Goal: Task Accomplishment & Management: Use online tool/utility

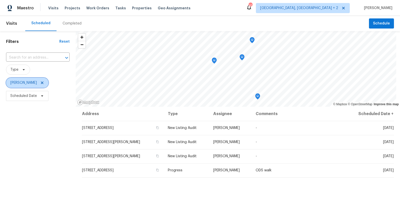
click at [41, 83] on icon at bounding box center [42, 82] width 3 height 3
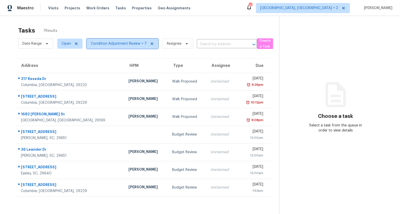
click at [104, 44] on span "Condition Adjustment Review + 7" at bounding box center [119, 43] width 56 height 5
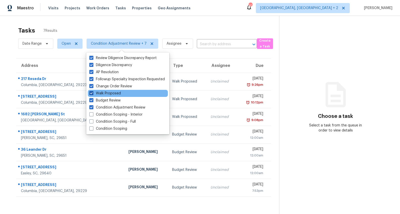
click at [91, 95] on span at bounding box center [91, 93] width 4 height 4
click at [91, 94] on input "Walk Proposed" at bounding box center [90, 92] width 3 height 3
checkbox input "false"
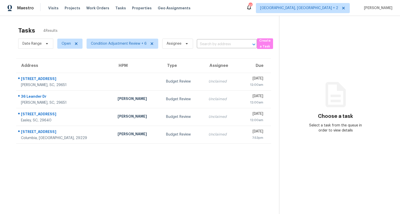
click at [3, 71] on div "Tasks 4 Results Date Range Open Condition Adjustment Review + 6 Assignee ​ Crea…" at bounding box center [200, 123] width 400 height 214
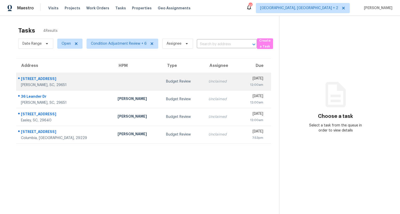
click at [113, 84] on td at bounding box center [137, 82] width 48 height 18
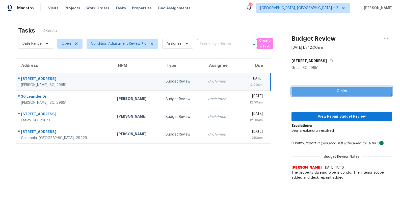
click at [324, 91] on span "Claim" at bounding box center [341, 91] width 92 height 6
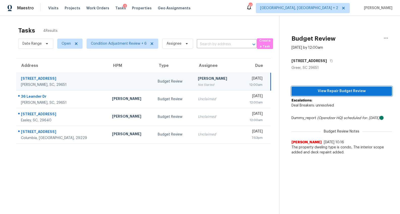
click at [332, 91] on span "View Repair Budget Review" at bounding box center [341, 91] width 92 height 6
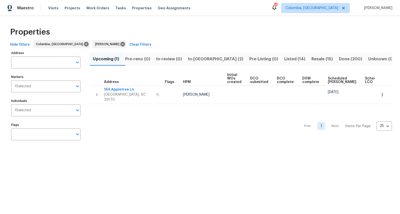
click at [209, 58] on span "In-reno (2)" at bounding box center [215, 58] width 55 height 7
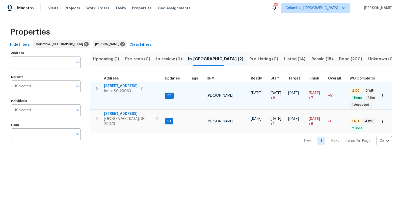
click at [118, 84] on span "105 Kenton Ct" at bounding box center [121, 85] width 34 height 5
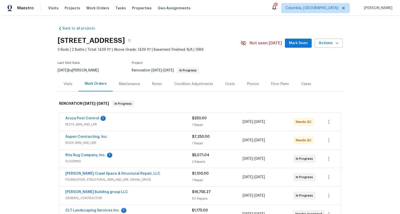
click at [157, 84] on div "Notes" at bounding box center [157, 83] width 10 height 5
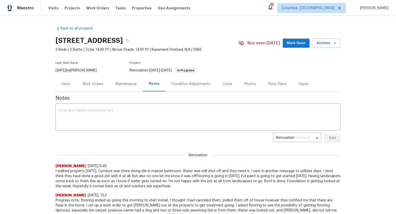
click at [90, 85] on div "Work Orders" at bounding box center [92, 83] width 21 height 5
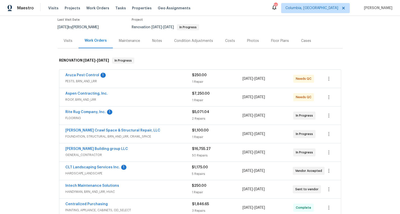
scroll to position [129, 0]
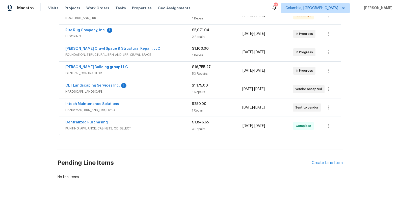
click at [333, 156] on div "Pending Line Items Create Line Item" at bounding box center [199, 162] width 285 height 23
click at [332, 160] on div "Create Line Item" at bounding box center [326, 162] width 31 height 5
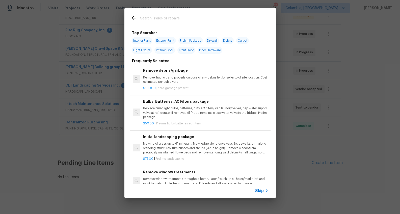
click at [142, 17] on input "text" at bounding box center [193, 19] width 107 height 8
type input "m"
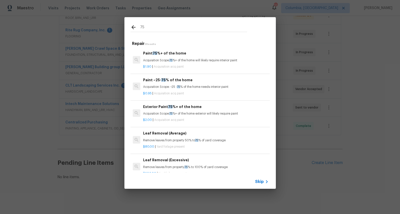
type input "75"
click at [157, 57] on div "Paint 75 %+ of the home Acquisition Scope: 75 %+ of the home will likely requir…" at bounding box center [205, 56] width 125 height 12
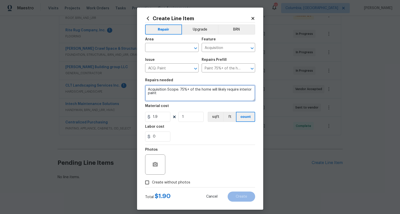
click at [158, 88] on textarea "Acquisition Scope: 75%+ of the home will likely require interior paint" at bounding box center [200, 93] width 110 height 16
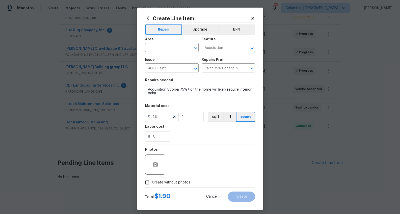
click at [145, 17] on icon at bounding box center [148, 19] width 6 height 6
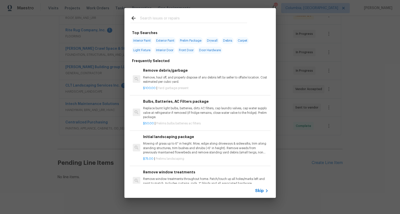
click at [144, 17] on input "text" at bounding box center [193, 19] width 107 height 8
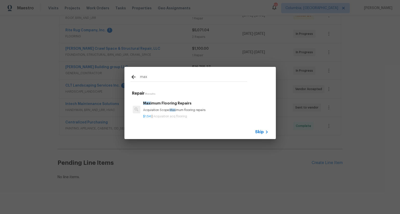
type input "max"
click at [189, 112] on div "$1.54 | Acquisition acq flooring" at bounding box center [205, 115] width 125 height 6
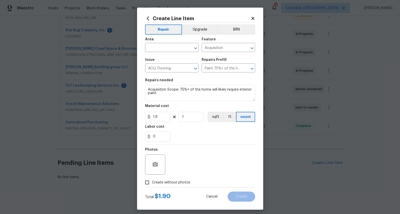
type textarea "Acquisition Scope: Maximum flooring repairs"
type input "Maximum Flooring Repairs $1.54"
type input "1.54"
click at [147, 19] on icon at bounding box center [148, 18] width 2 height 4
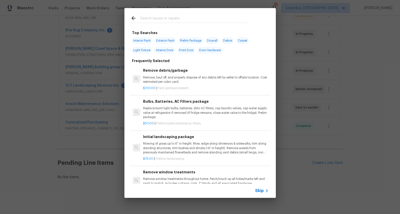
click at [157, 20] on input "text" at bounding box center [193, 19] width 107 height 8
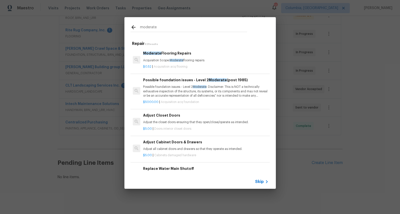
type input "moderate"
click at [171, 65] on span "Acquisition acq flooring" at bounding box center [171, 66] width 34 height 3
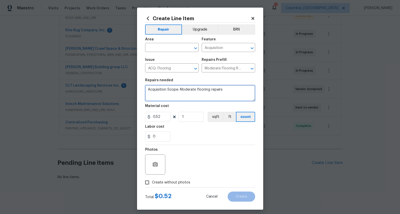
click at [163, 90] on textarea "Acquisition Scope: Moderate flooring repairs" at bounding box center [200, 93] width 110 height 16
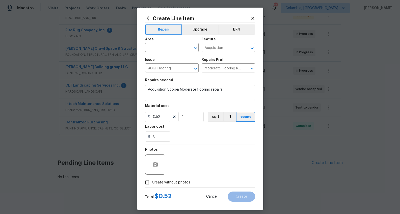
click at [145, 18] on icon at bounding box center [148, 19] width 6 height 6
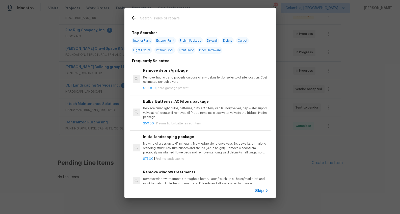
click at [162, 17] on input "text" at bounding box center [193, 19] width 107 height 8
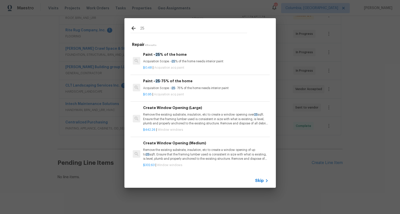
type input "25"
click at [172, 81] on h6 "Paint ~ 25 -75% of the home" at bounding box center [205, 81] width 125 height 6
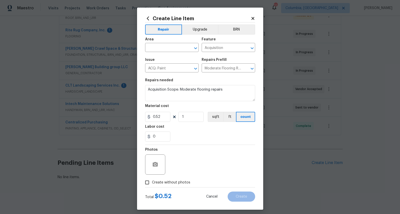
type textarea "Acquisition Scope: ~25 - 75% of the home needs interior paint"
type input "Paint ~25-75% of the home $0.95"
type input "0.95"
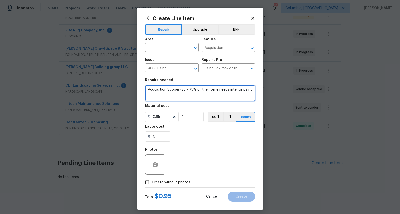
click at [182, 90] on textarea "Acquisition Scope: ~25 - 75% of the home needs interior paint" at bounding box center [200, 93] width 110 height 16
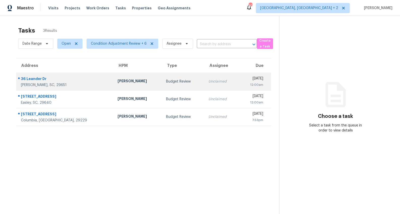
click at [113, 82] on td "[PERSON_NAME]" at bounding box center [137, 82] width 48 height 18
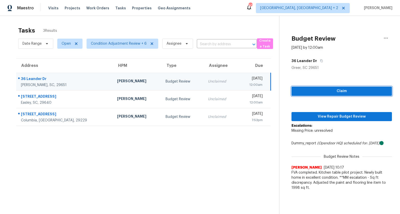
click at [328, 93] on span "Claim" at bounding box center [341, 91] width 92 height 6
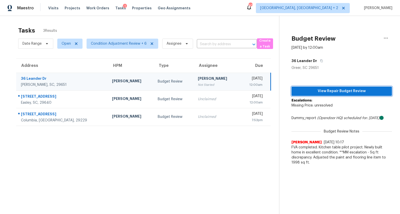
click at [325, 88] on button "View Repair Budget Review" at bounding box center [341, 90] width 100 height 9
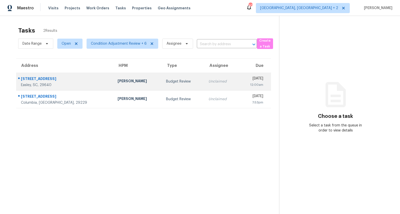
click div "Budget Review"
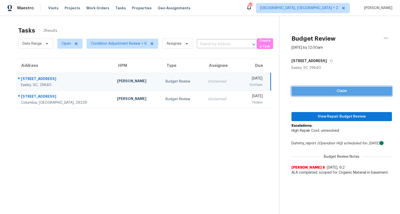
click span "Claim"
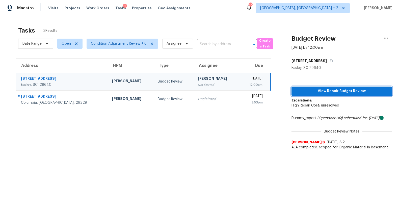
click span "View Repair Budget Review"
